Goal: Information Seeking & Learning: Learn about a topic

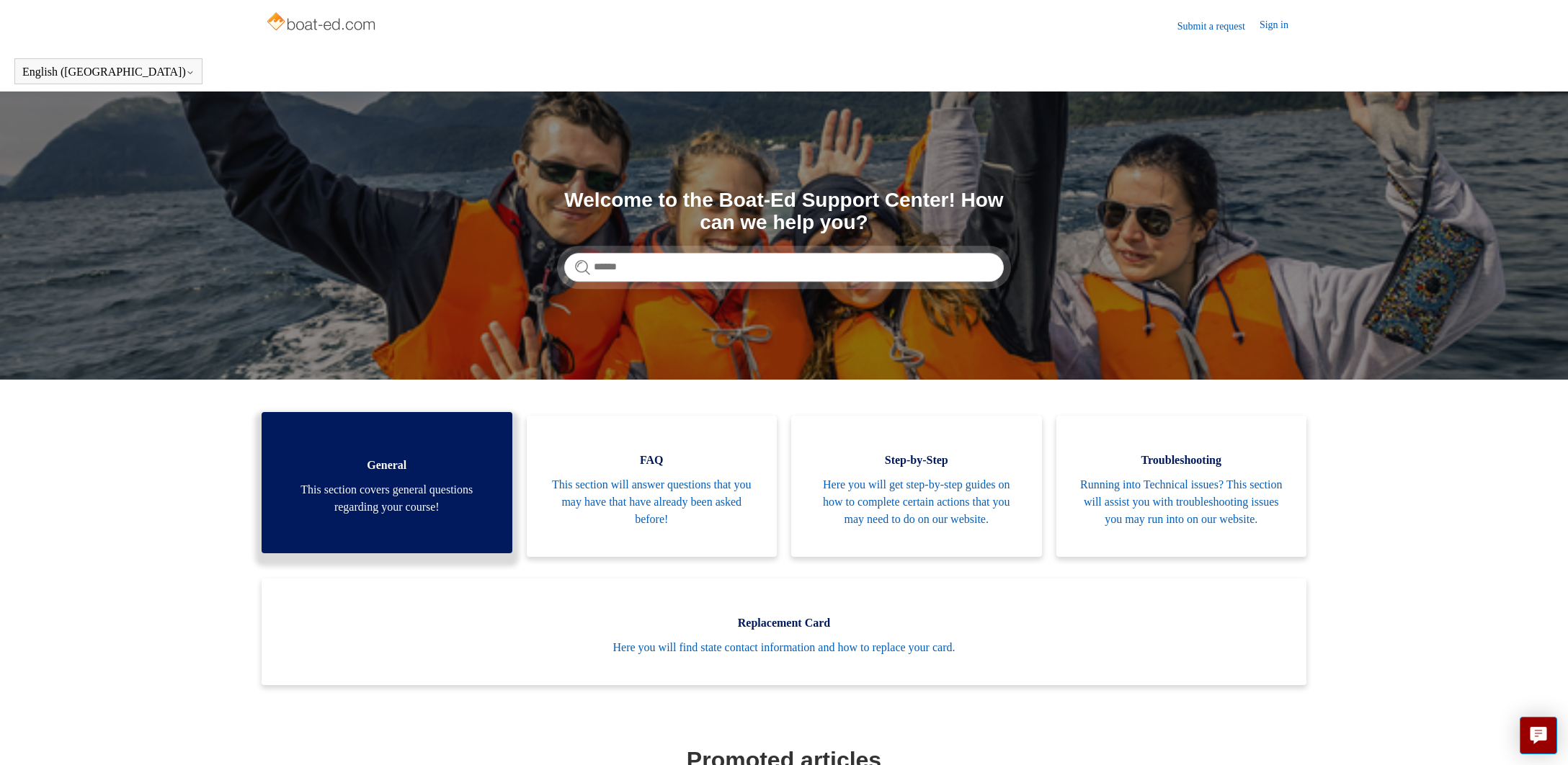
click at [470, 449] on link "General This section covers general questions regarding your course!" at bounding box center [387, 482] width 251 height 141
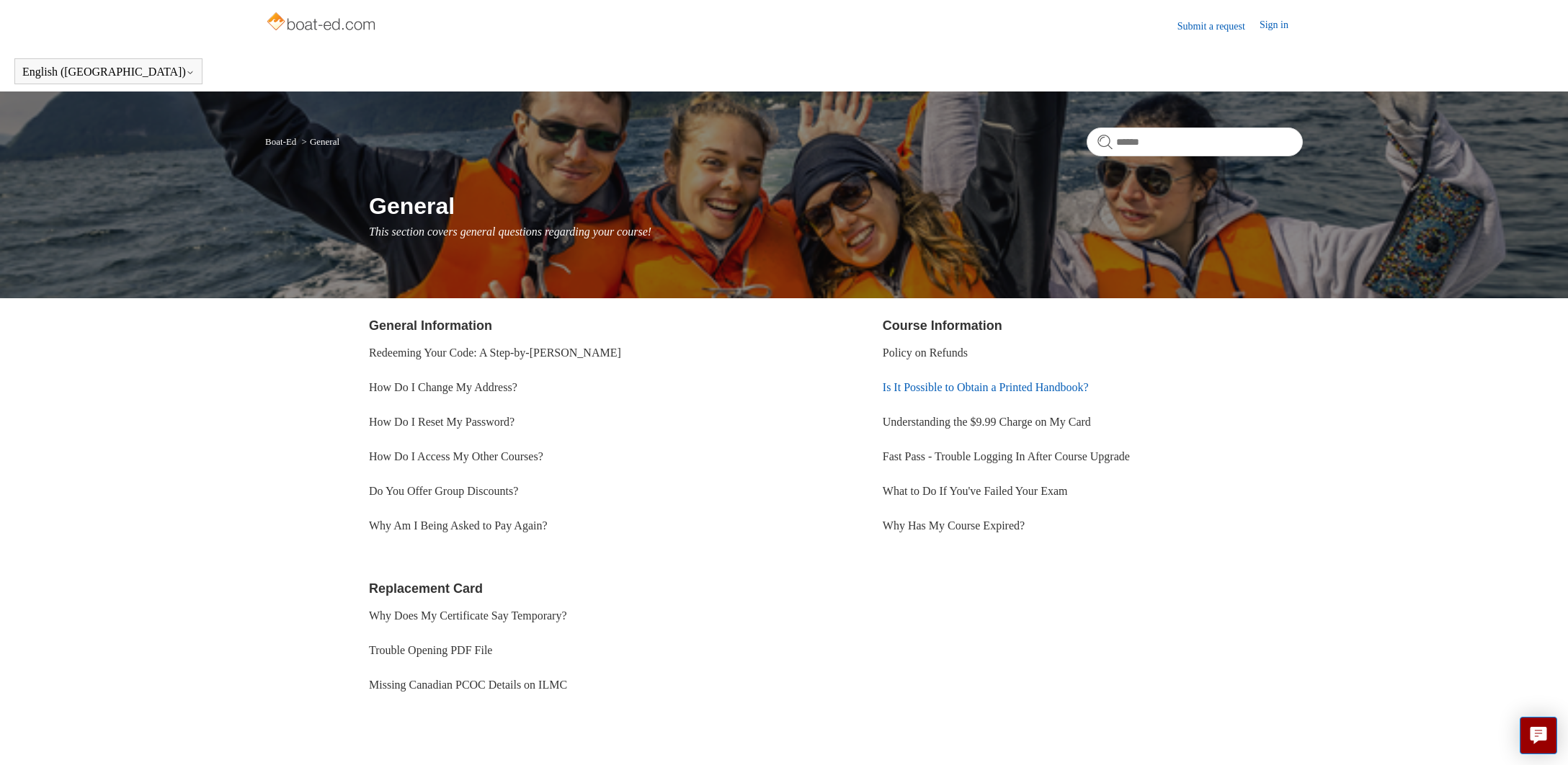
scroll to position [0, 1]
click at [963, 389] on link "Is It Possible to Obtain a Printed Handbook?" at bounding box center [986, 387] width 206 height 12
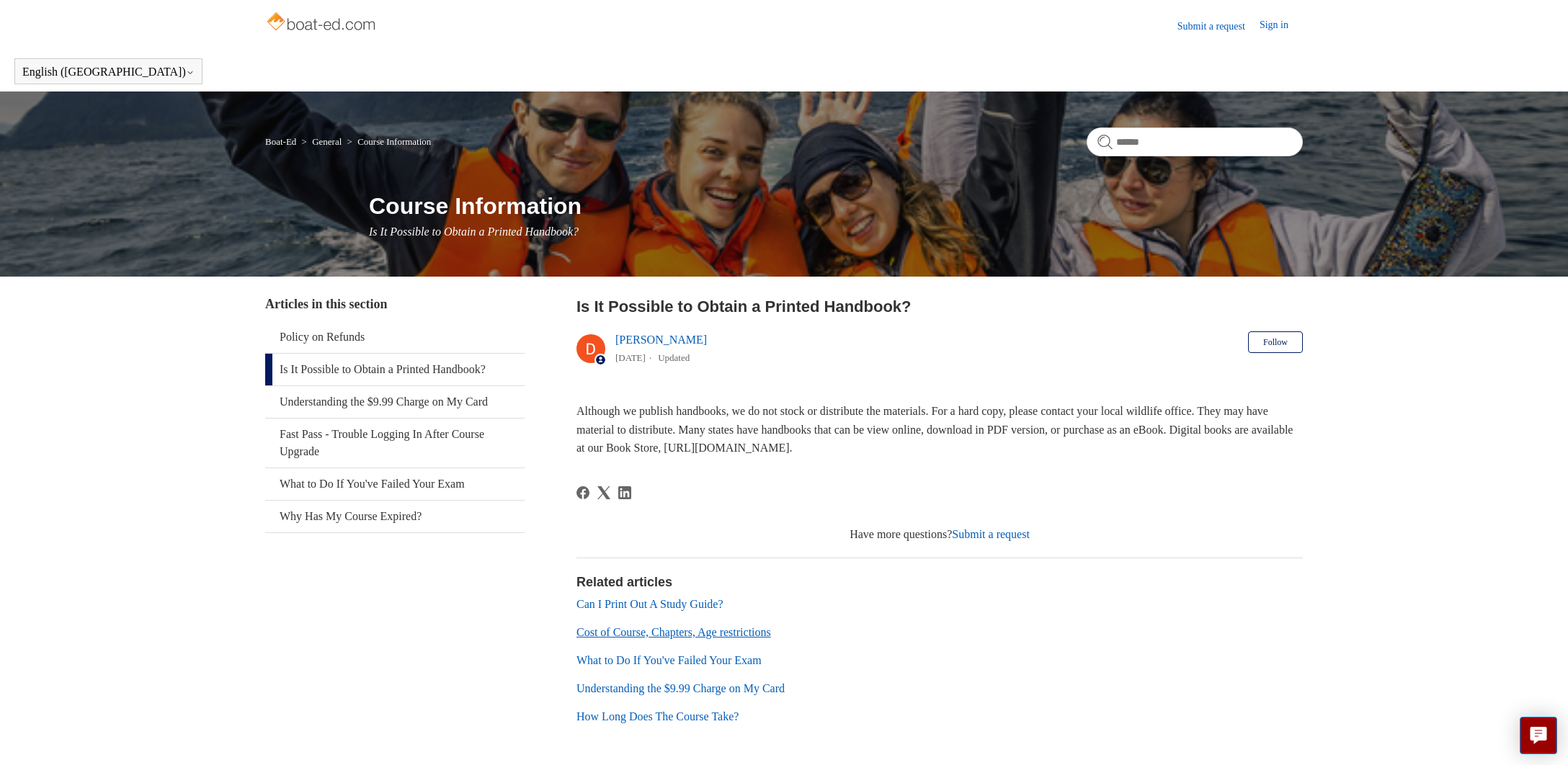
click at [595, 629] on link "Cost of Course, Chapters, Age restrictions" at bounding box center [674, 632] width 194 height 12
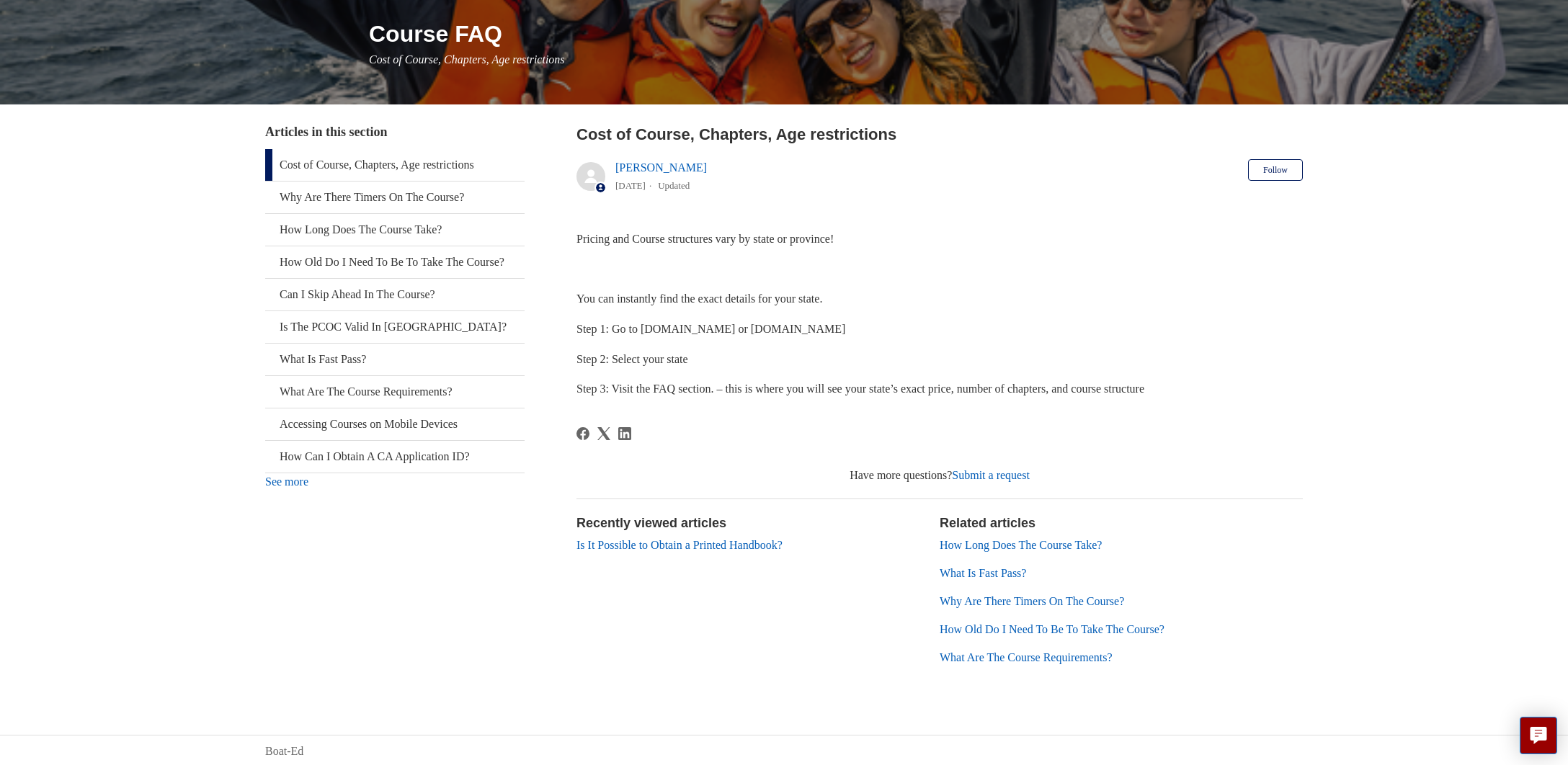
scroll to position [172, 0]
click at [1002, 541] on link "How Long Does The Course Take?" at bounding box center [1021, 546] width 162 height 12
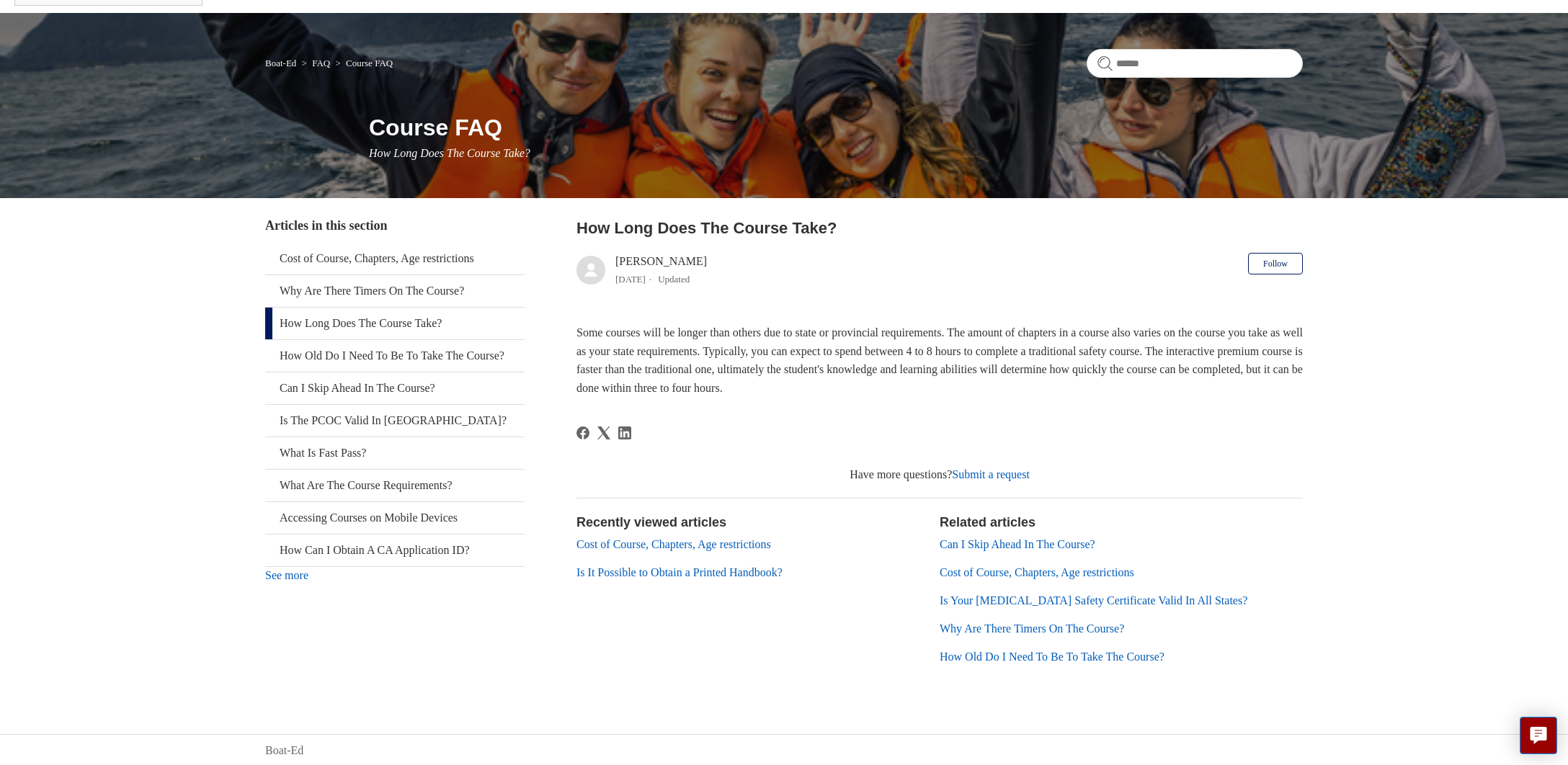
scroll to position [77, 0]
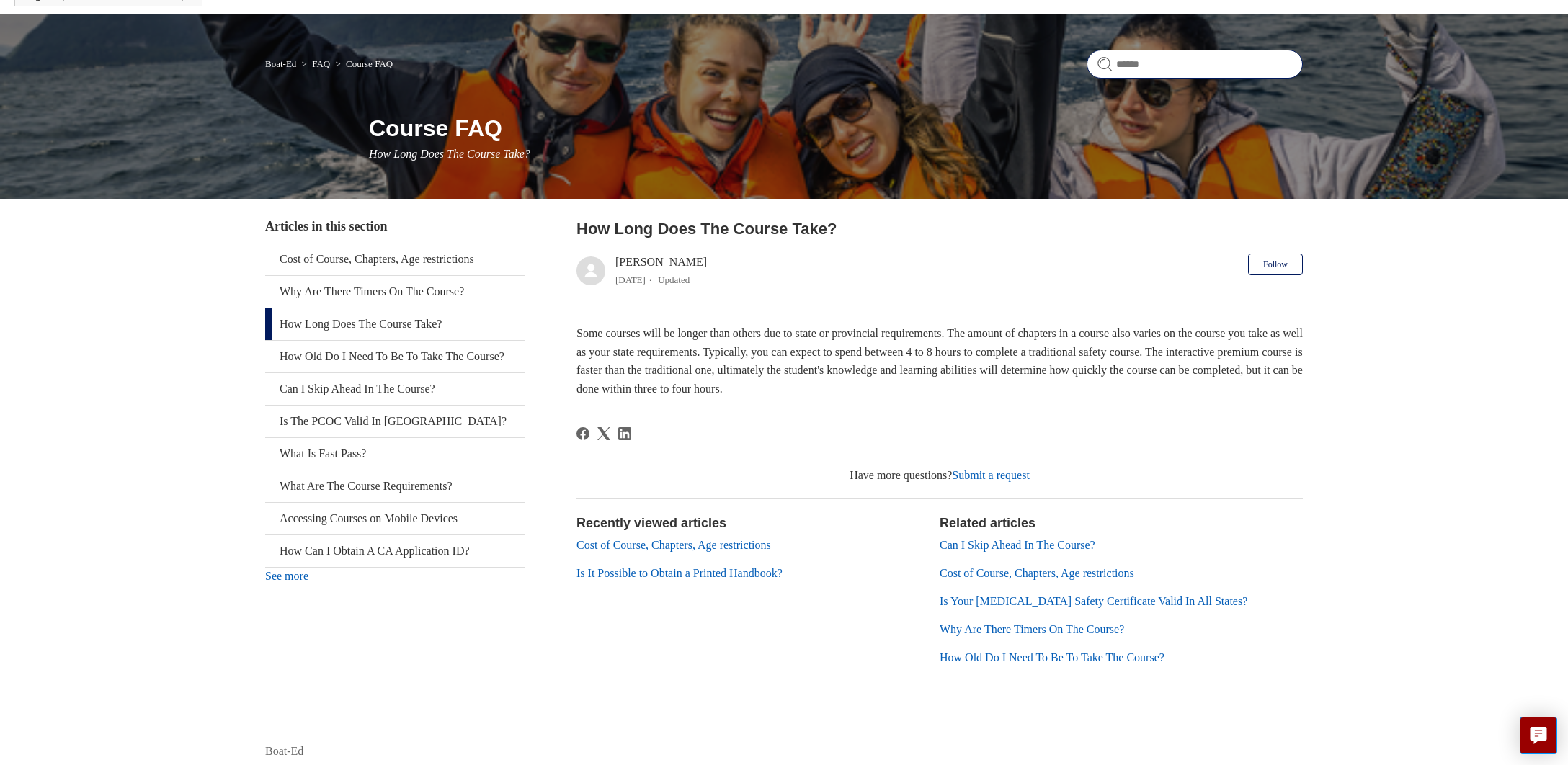
click at [1160, 63] on input "Search" at bounding box center [1195, 64] width 216 height 28
type input "**********"
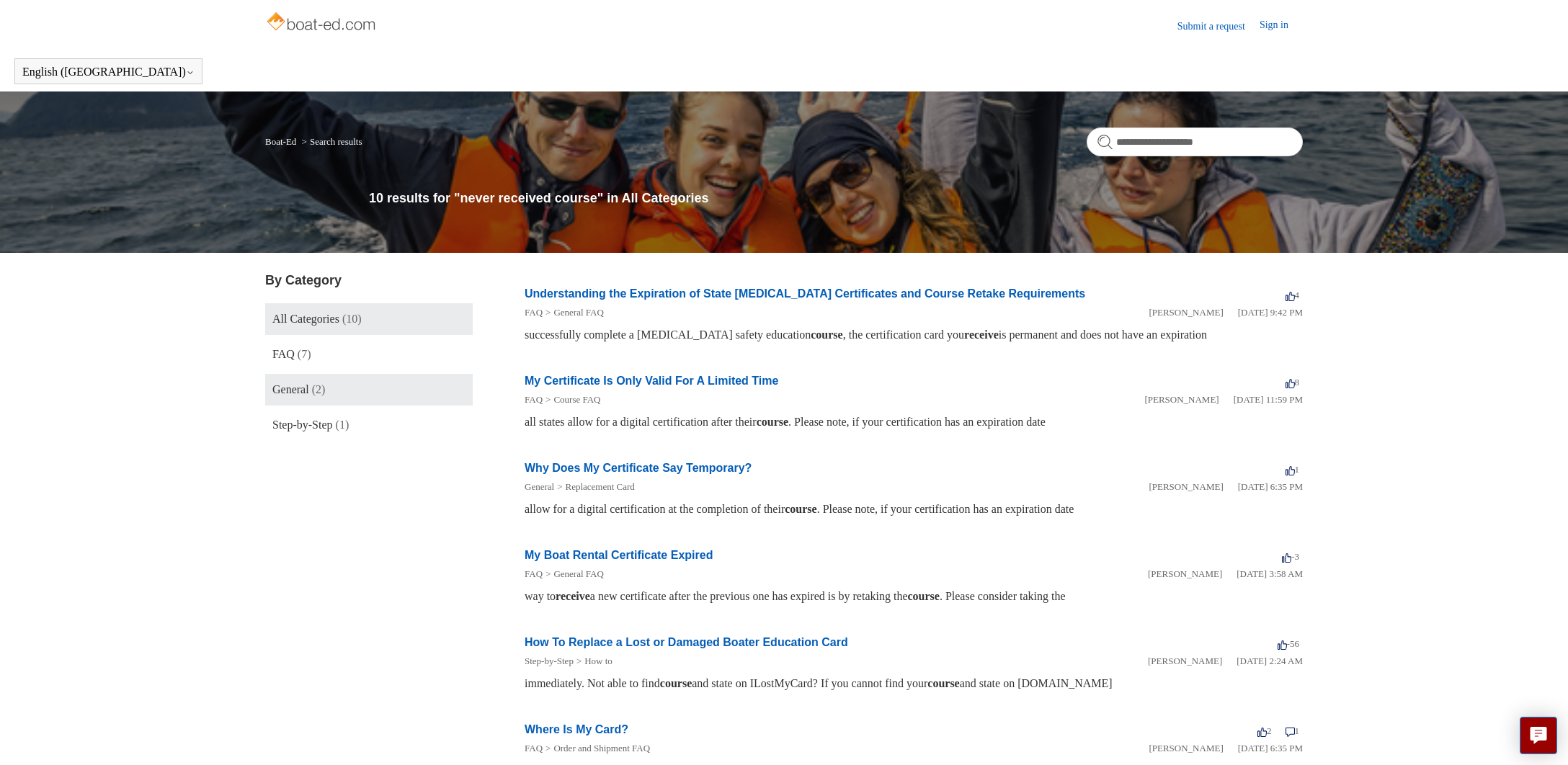
click at [320, 385] on span "(2)" at bounding box center [319, 389] width 14 height 12
